Goal: Task Accomplishment & Management: Use online tool/utility

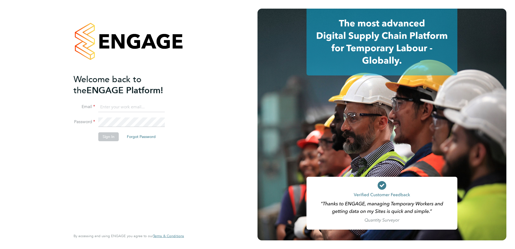
type input "[PERSON_NAME][EMAIL_ADDRESS][DOMAIN_NAME]"
click at [110, 135] on button "Sign In" at bounding box center [108, 136] width 20 height 9
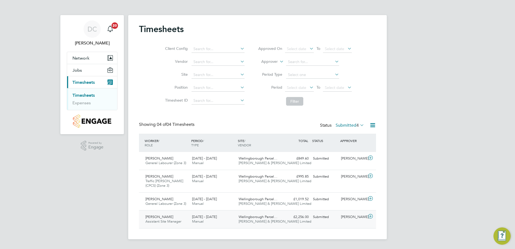
click at [372, 215] on icon at bounding box center [370, 216] width 7 height 4
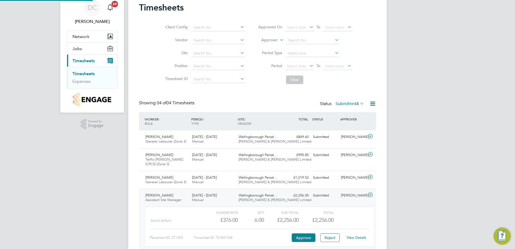
scroll to position [49, 0]
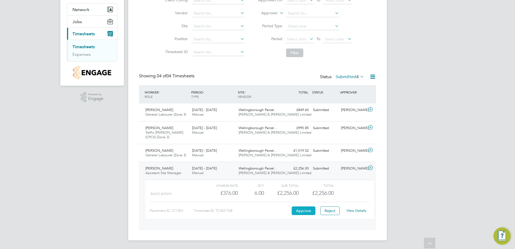
click at [309, 213] on button "Approve" at bounding box center [304, 210] width 24 height 9
drag, startPoint x: 373, startPoint y: 167, endPoint x: 392, endPoint y: 168, distance: 19.2
click at [373, 167] on icon at bounding box center [370, 168] width 7 height 4
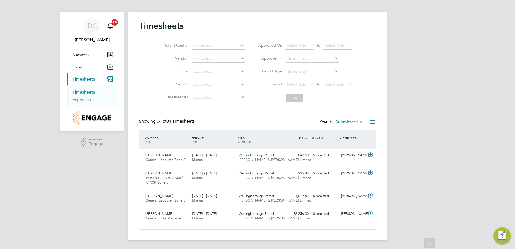
scroll to position [0, 0]
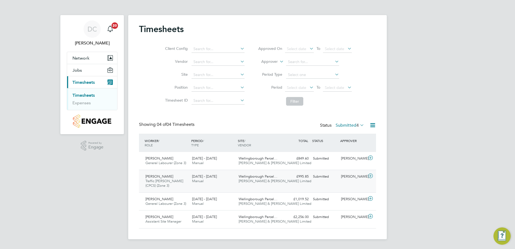
click at [372, 175] on icon at bounding box center [370, 176] width 7 height 4
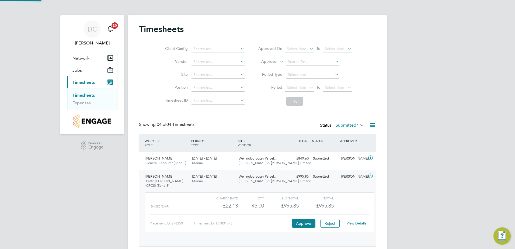
scroll to position [9, 53]
click at [306, 222] on button "Approve" at bounding box center [304, 223] width 24 height 9
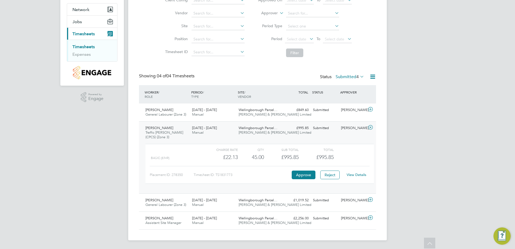
click at [370, 127] on icon at bounding box center [370, 127] width 7 height 4
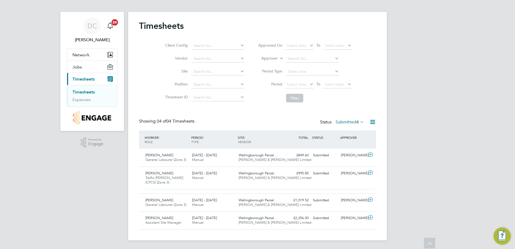
scroll to position [0, 0]
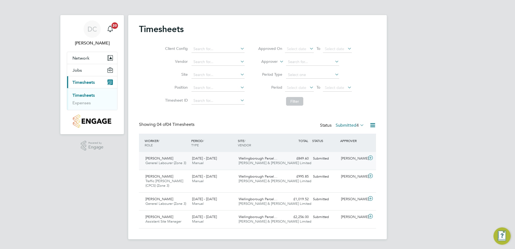
click at [371, 158] on icon at bounding box center [370, 158] width 7 height 4
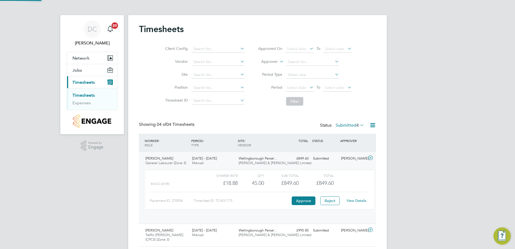
scroll to position [9, 53]
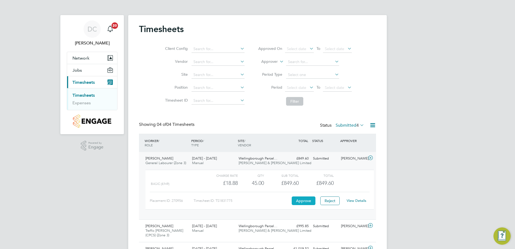
click at [302, 202] on button "Approve" at bounding box center [304, 200] width 24 height 9
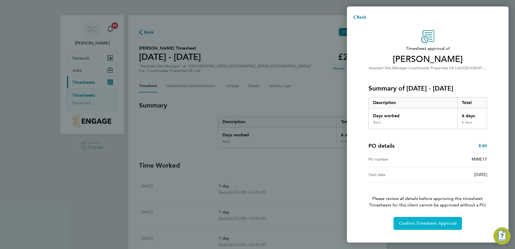
drag, startPoint x: 441, startPoint y: 220, endPoint x: 446, endPoint y: 219, distance: 5.8
click at [441, 220] on button "Confirm Timesheet Approval" at bounding box center [428, 223] width 68 height 13
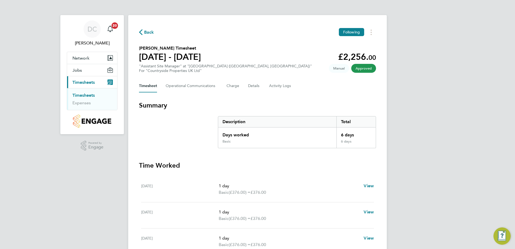
click at [142, 33] on icon "button" at bounding box center [141, 32] width 4 height 6
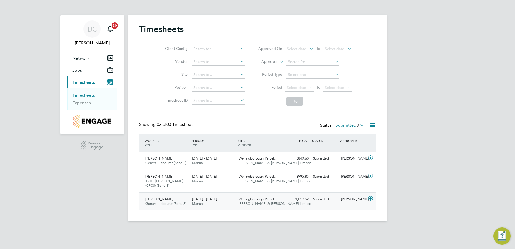
click at [371, 199] on icon at bounding box center [370, 198] width 7 height 4
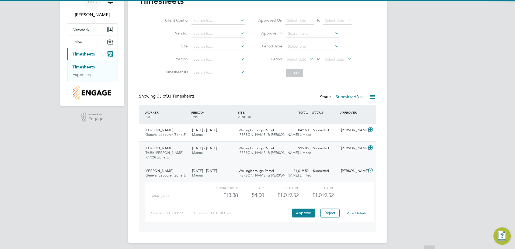
scroll to position [31, 0]
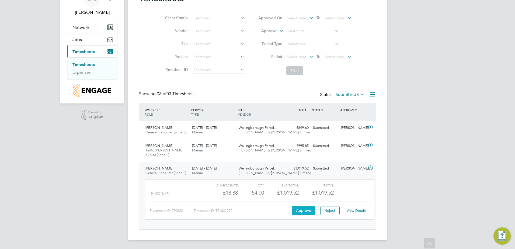
click at [307, 209] on button "Approve" at bounding box center [304, 210] width 24 height 9
click at [307, 207] on button "Approve" at bounding box center [304, 210] width 24 height 9
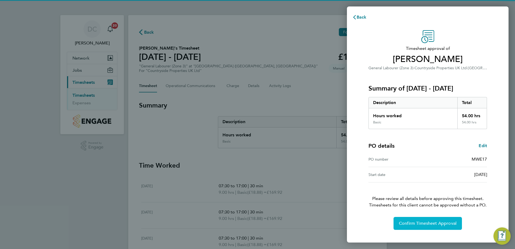
click at [447, 221] on span "Confirm Timesheet Approval" at bounding box center [428, 223] width 58 height 5
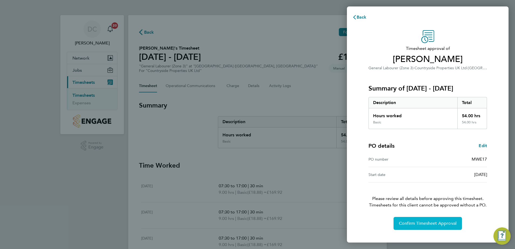
click at [447, 223] on span "Confirm Timesheet Approval" at bounding box center [428, 223] width 58 height 5
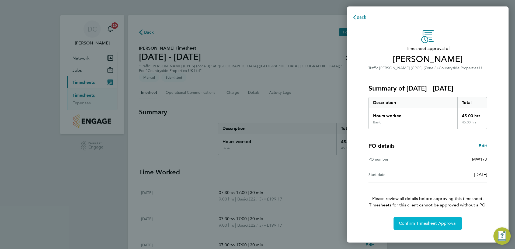
click at [432, 222] on span "Confirm Timesheet Approval" at bounding box center [428, 223] width 58 height 5
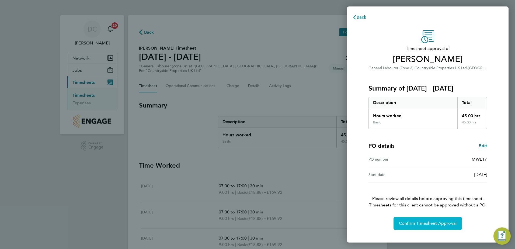
click at [451, 228] on button "Confirm Timesheet Approval" at bounding box center [428, 223] width 68 height 13
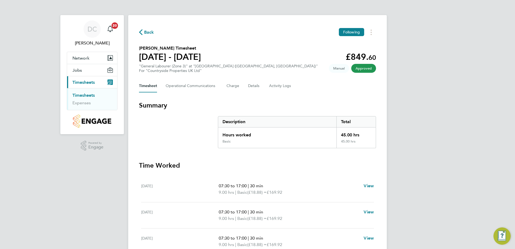
click at [484, 133] on div "DC [PERSON_NAME] Notifications 20 Applications: Network Team Members Sites Jobs…" at bounding box center [257, 184] width 515 height 368
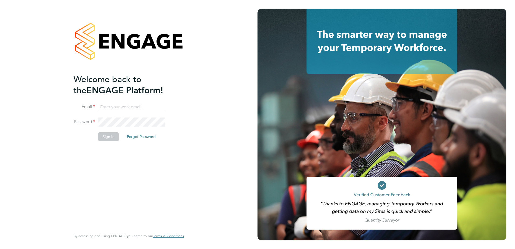
type input "daniel.constantin@vistry.co.uk"
click at [113, 134] on button "Sign In" at bounding box center [108, 136] width 20 height 9
